Goal: Transaction & Acquisition: Book appointment/travel/reservation

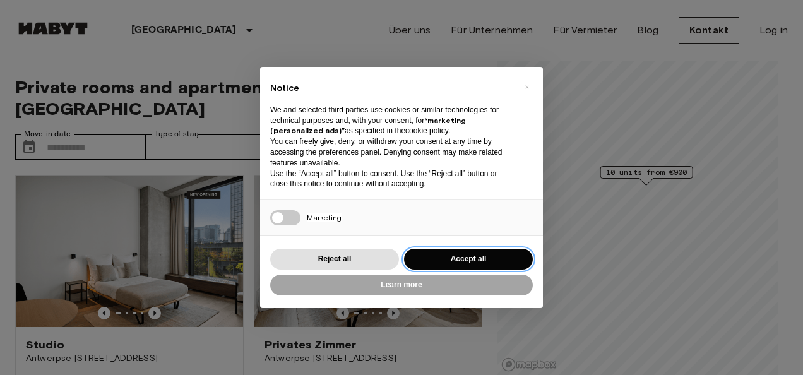
click at [453, 261] on button "Accept all" at bounding box center [468, 259] width 129 height 21
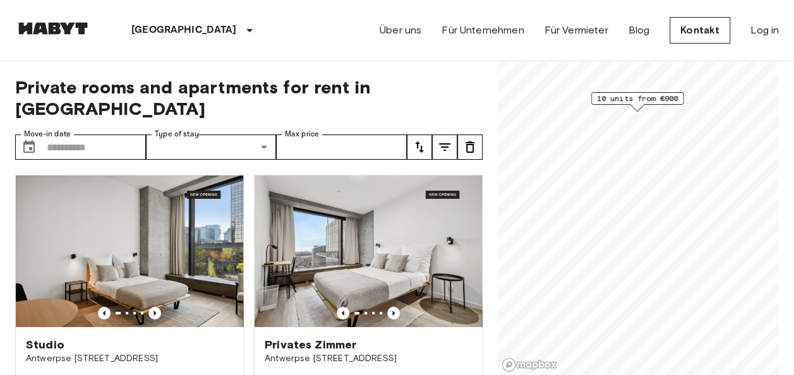
click at [642, 105] on div "Map marker" at bounding box center [637, 107] width 14 height 7
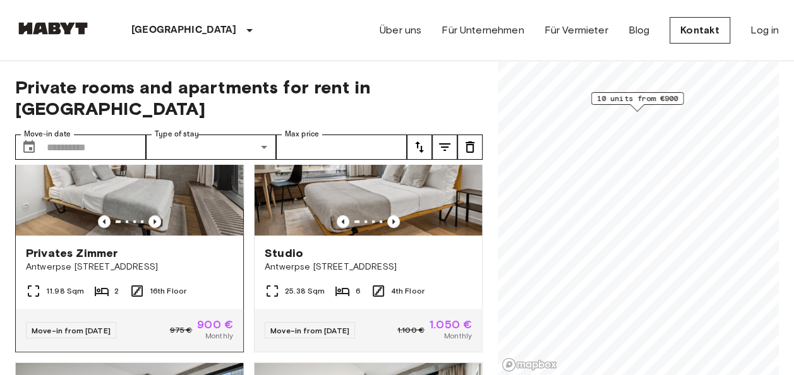
scroll to position [379, 0]
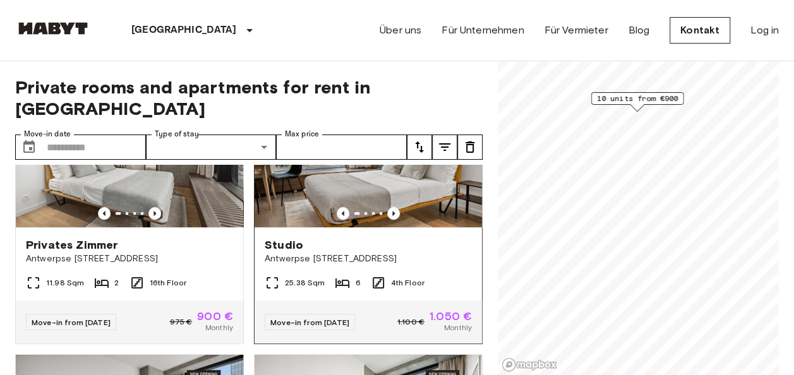
click at [359, 253] on span "Antwerpse [STREET_ADDRESS]" at bounding box center [368, 259] width 207 height 13
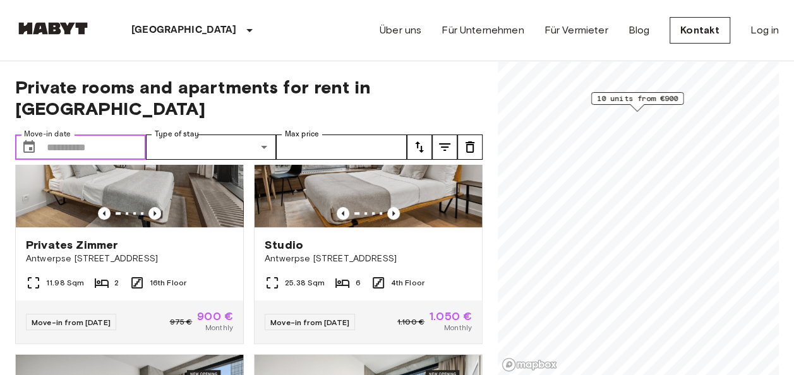
click at [107, 135] on input "Move-in date" at bounding box center [96, 147] width 99 height 25
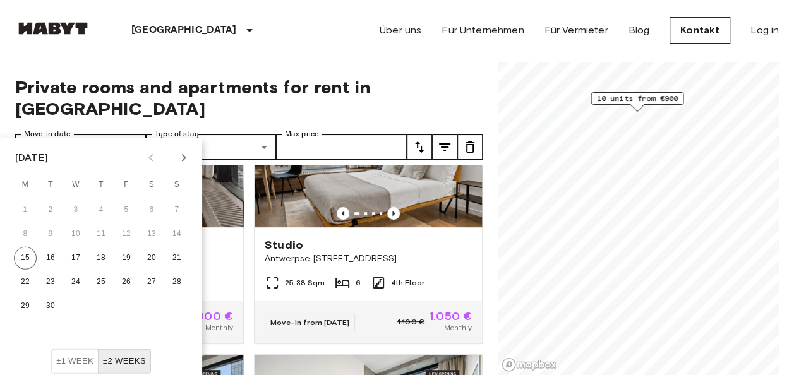
click at [185, 158] on icon "Next month" at bounding box center [184, 158] width 4 height 8
click at [79, 207] on button "1" at bounding box center [75, 210] width 23 height 23
type input "**********"
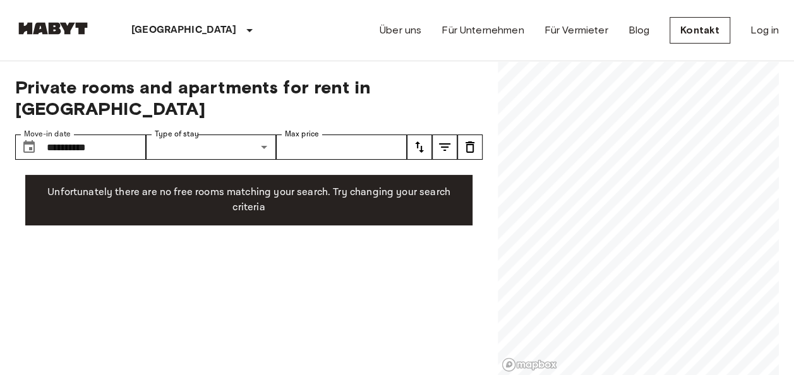
click at [187, 129] on label "Type of stay" at bounding box center [177, 134] width 44 height 11
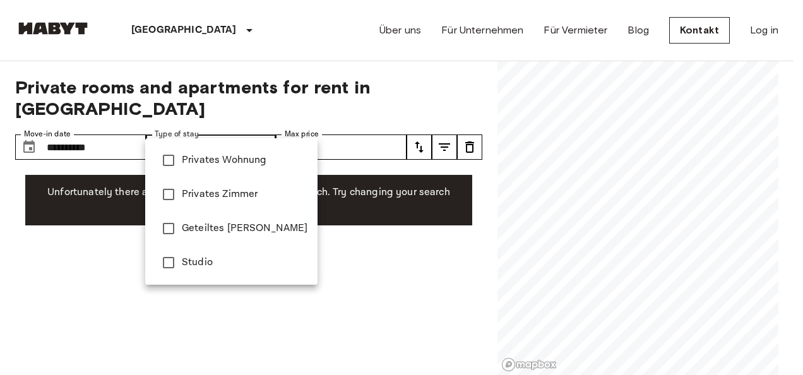
type input "******"
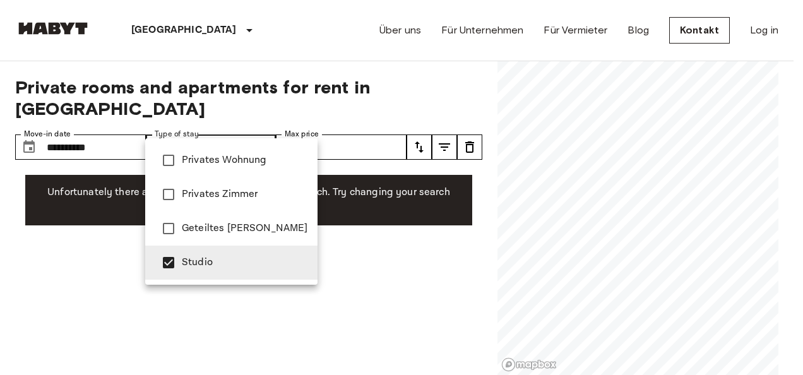
click at [299, 125] on div at bounding box center [401, 187] width 803 height 375
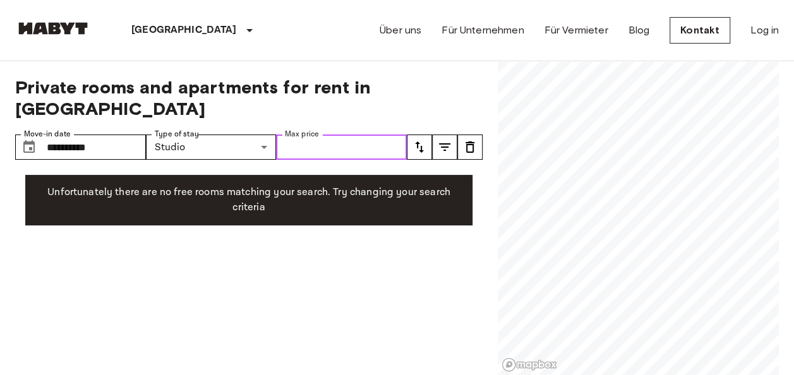
click at [357, 135] on input "Max price" at bounding box center [341, 147] width 131 height 25
